Goal: Task Accomplishment & Management: Use online tool/utility

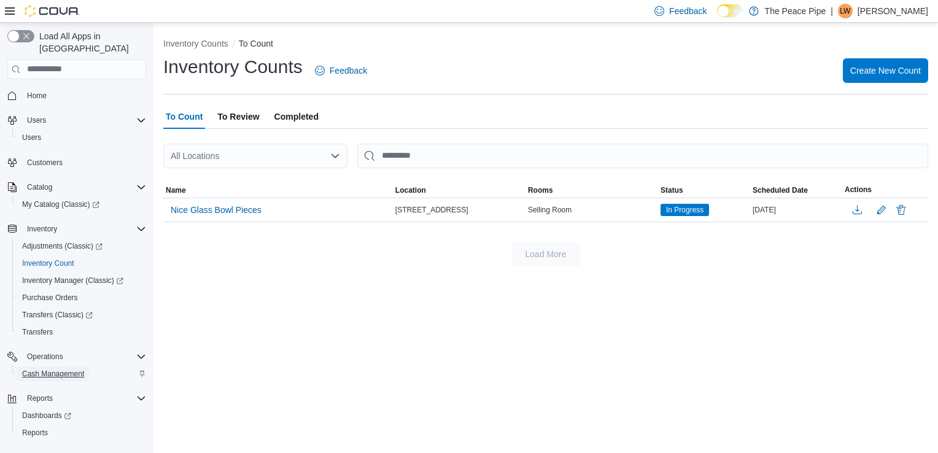
click at [66, 369] on span "Cash Management" at bounding box center [53, 374] width 62 height 10
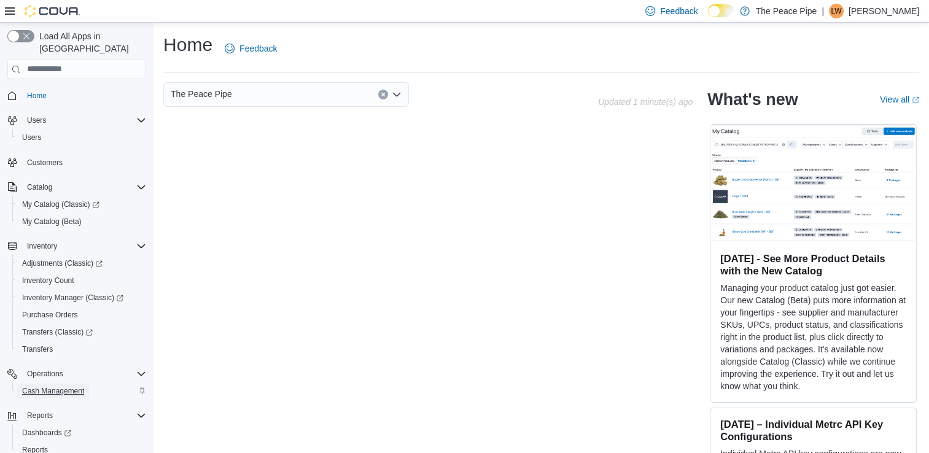
click at [54, 386] on span "Cash Management" at bounding box center [53, 391] width 62 height 10
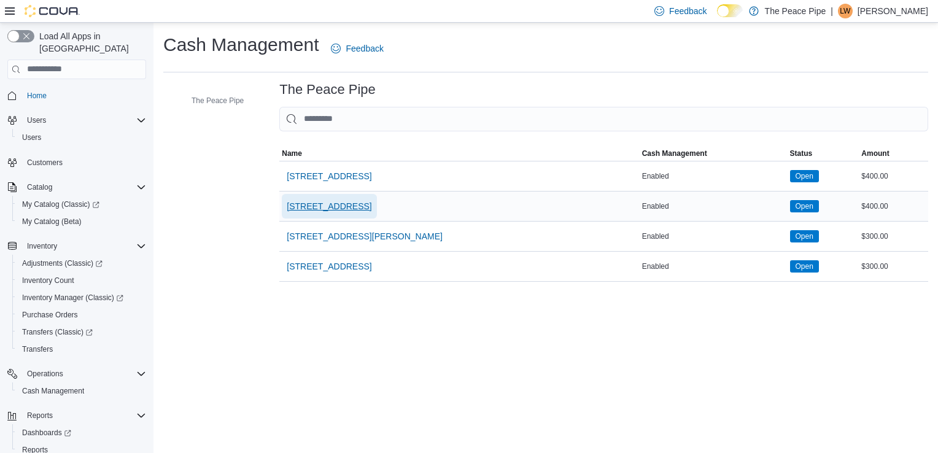
click at [315, 207] on span "31 Celina St" at bounding box center [329, 206] width 85 height 12
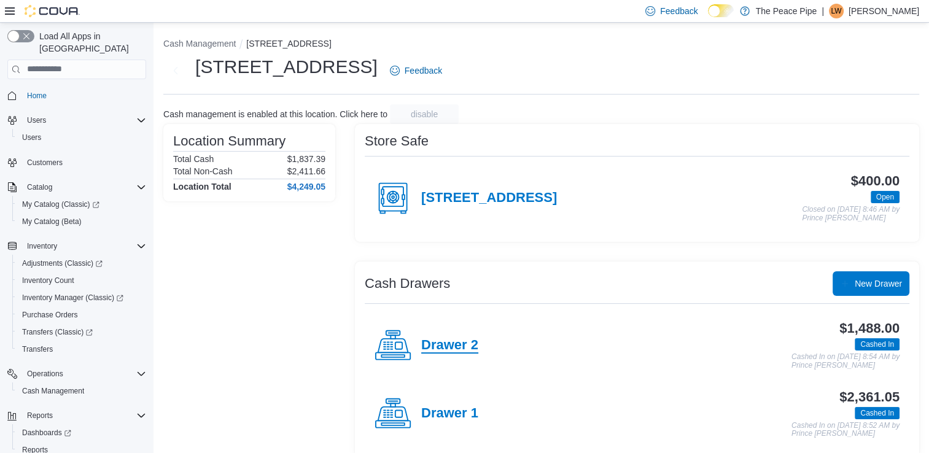
click at [459, 345] on h4 "Drawer 2" at bounding box center [449, 346] width 57 height 16
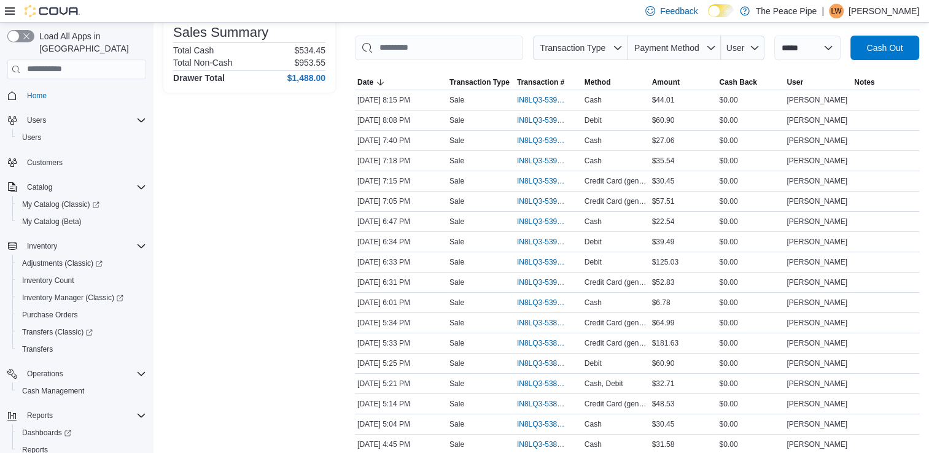
scroll to position [169, 0]
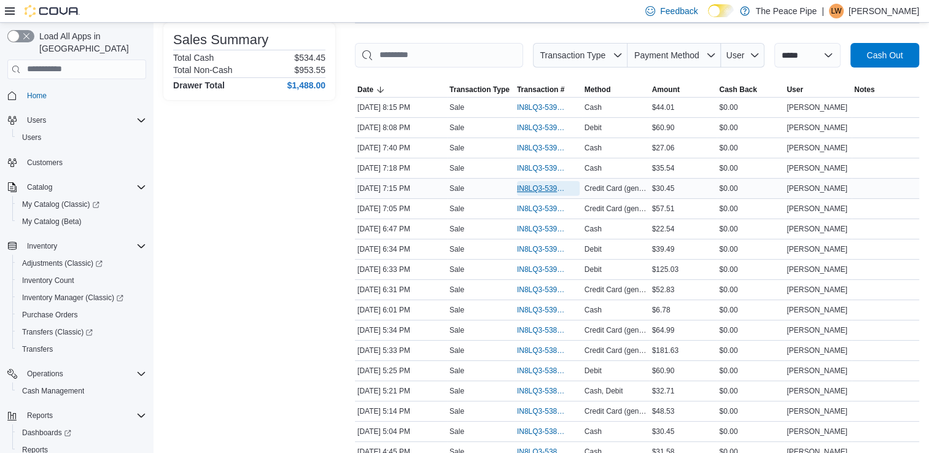
click at [555, 185] on span "IN8LQ3-539050" at bounding box center [542, 189] width 50 height 10
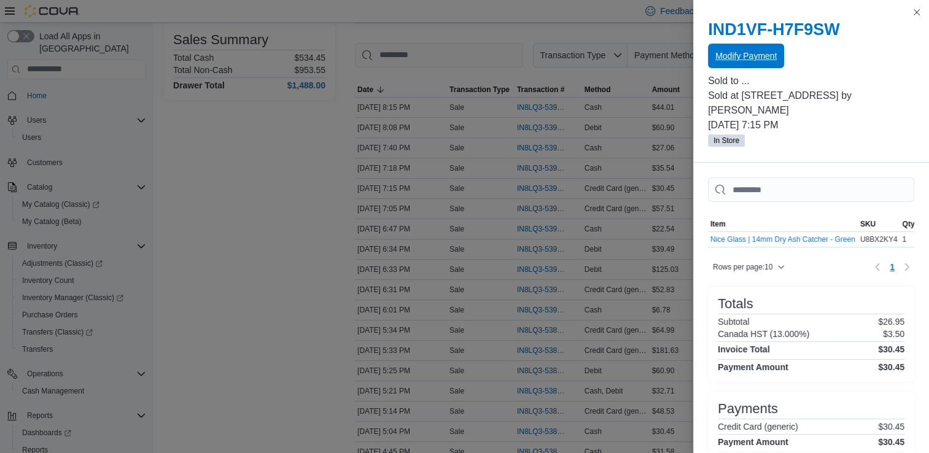
click at [736, 53] on span "Modify Payment" at bounding box center [745, 56] width 61 height 12
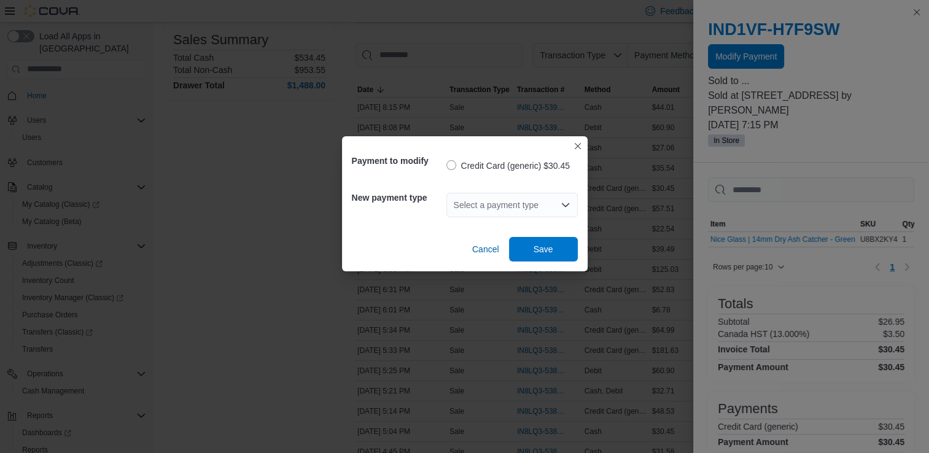
click at [498, 204] on div "Select a payment type" at bounding box center [511, 205] width 131 height 25
click at [575, 147] on button "Closes this modal window" at bounding box center [578, 145] width 15 height 15
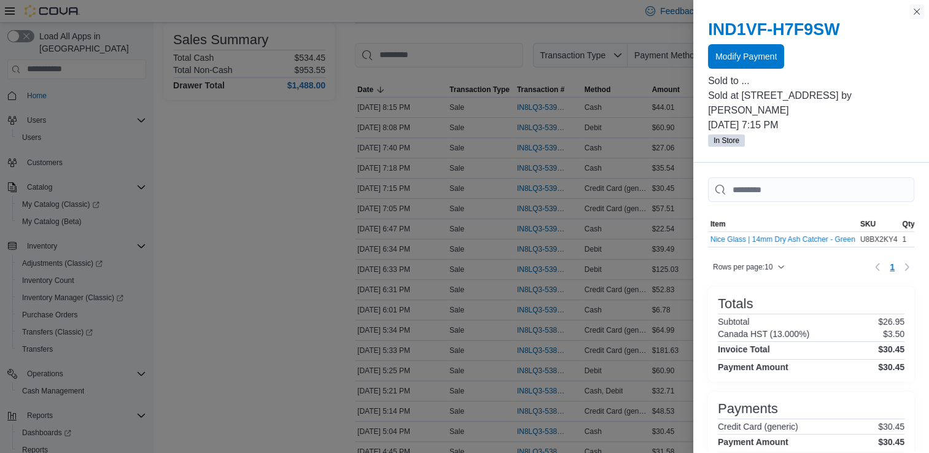
click at [919, 14] on button "Close this dialog" at bounding box center [916, 11] width 15 height 15
